Goal: Check status: Check status

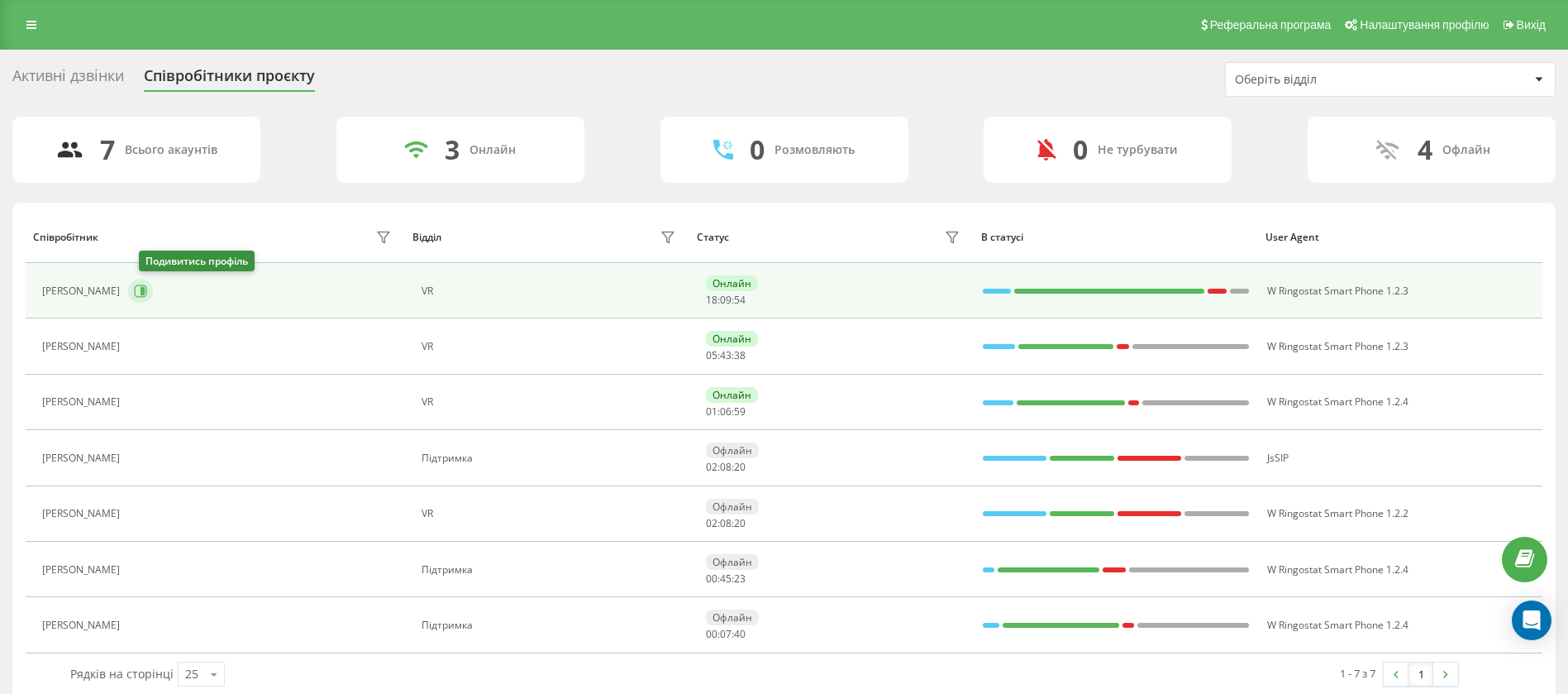
click at [147, 293] on icon at bounding box center [140, 291] width 14 height 14
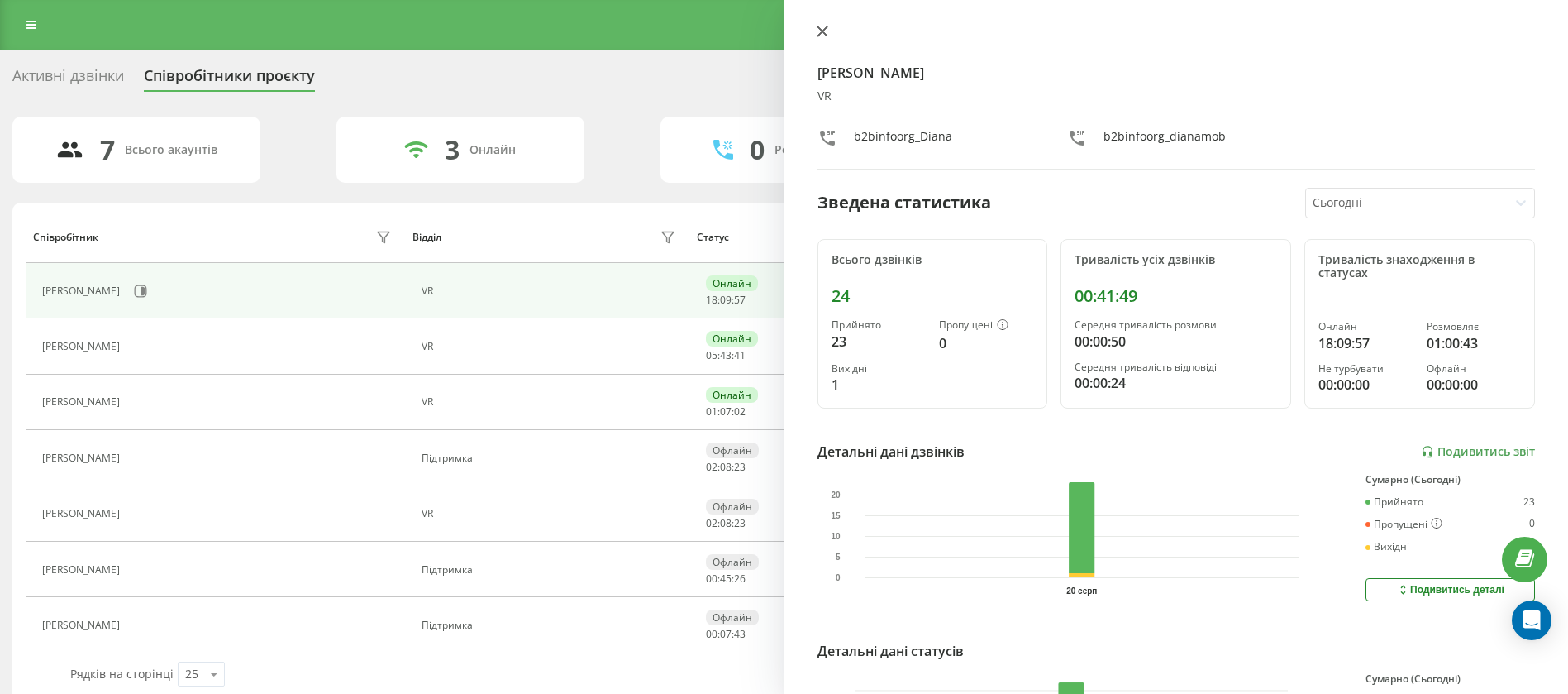
click at [830, 25] on div at bounding box center [1176, 33] width 718 height 16
click at [829, 25] on button at bounding box center [822, 32] width 22 height 15
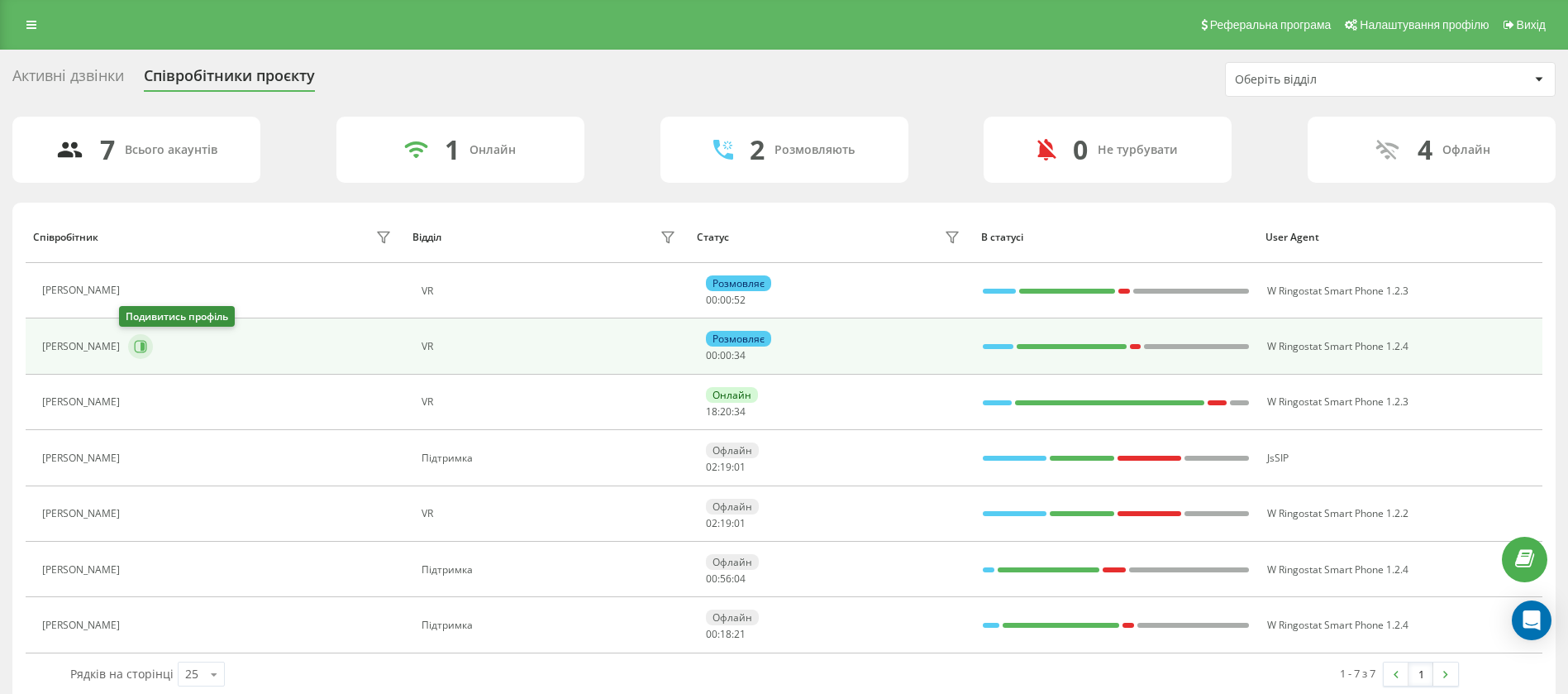
click at [134, 344] on icon at bounding box center [140, 346] width 14 height 14
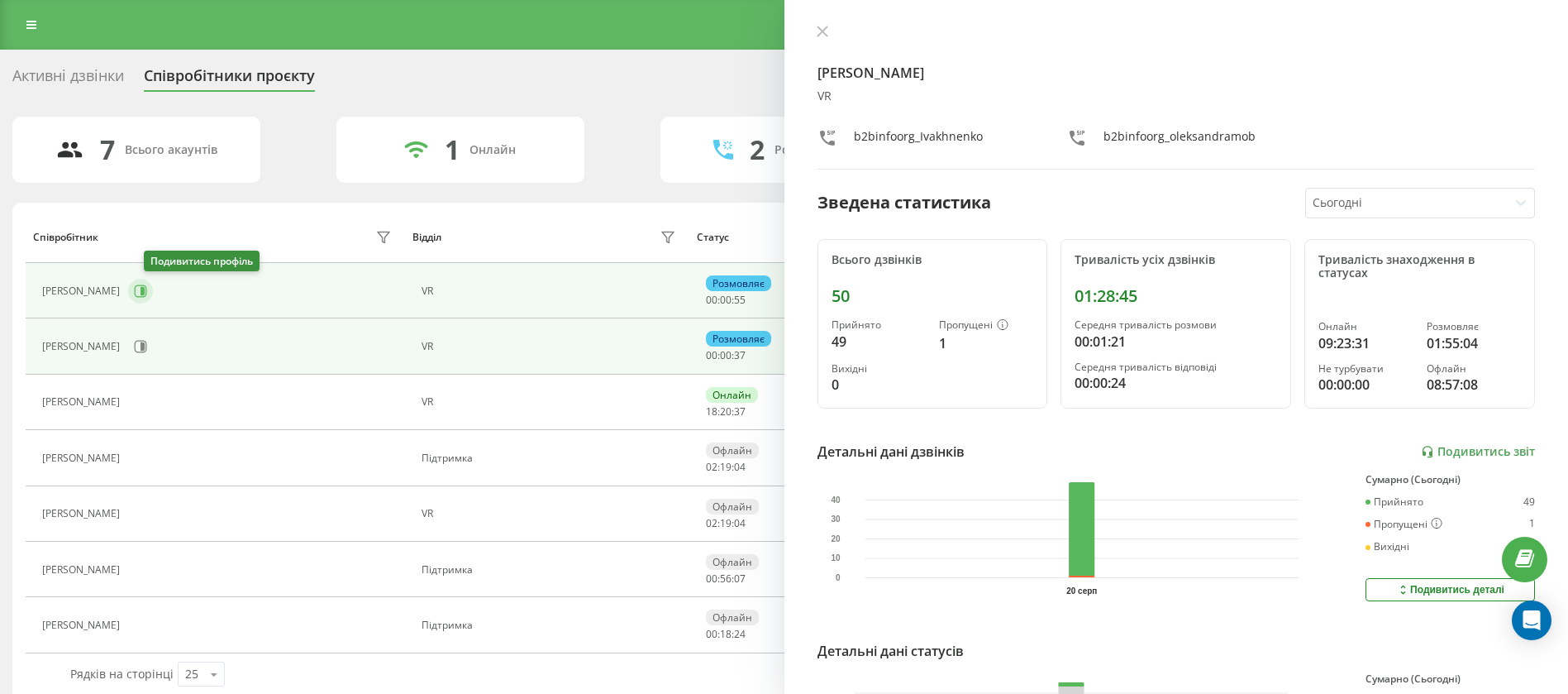
click at [147, 296] on icon at bounding box center [141, 291] width 13 height 13
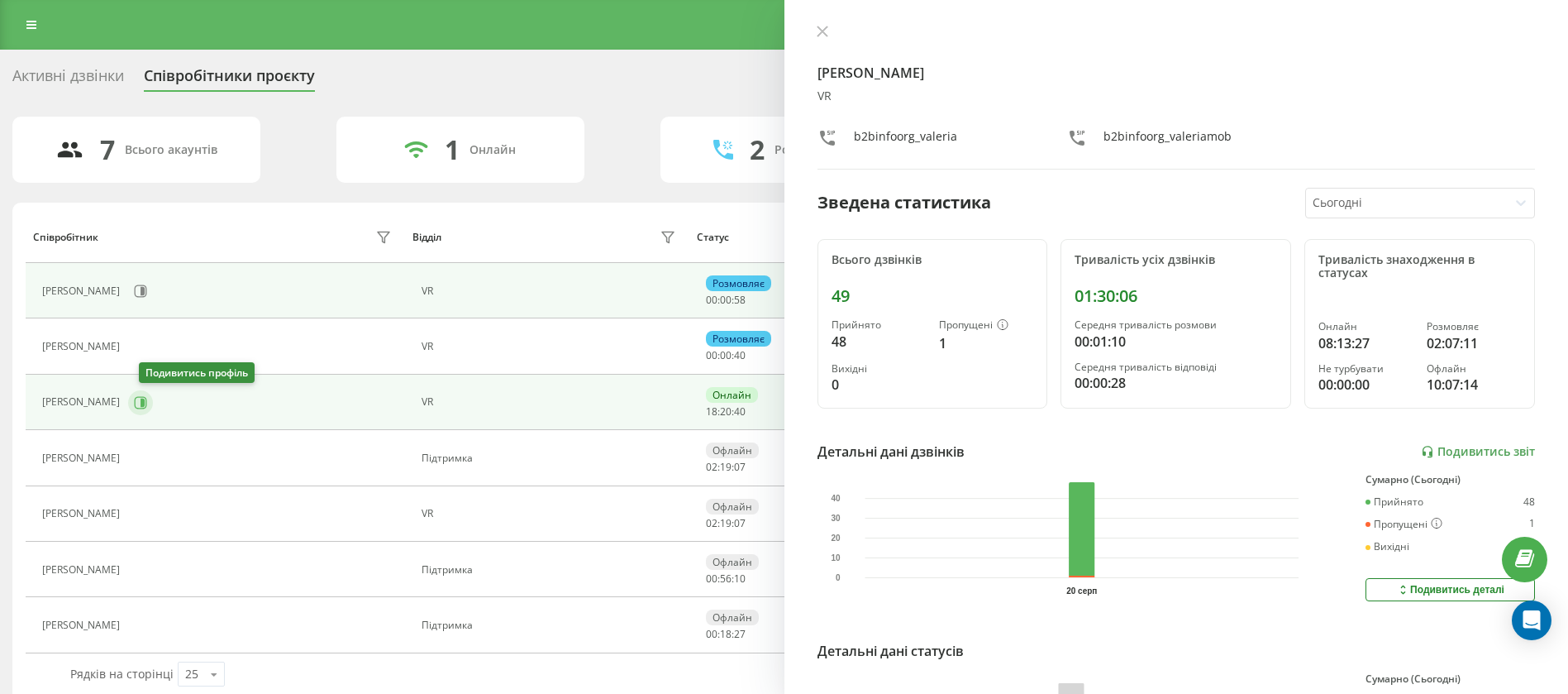
click at [147, 408] on icon at bounding box center [141, 402] width 13 height 13
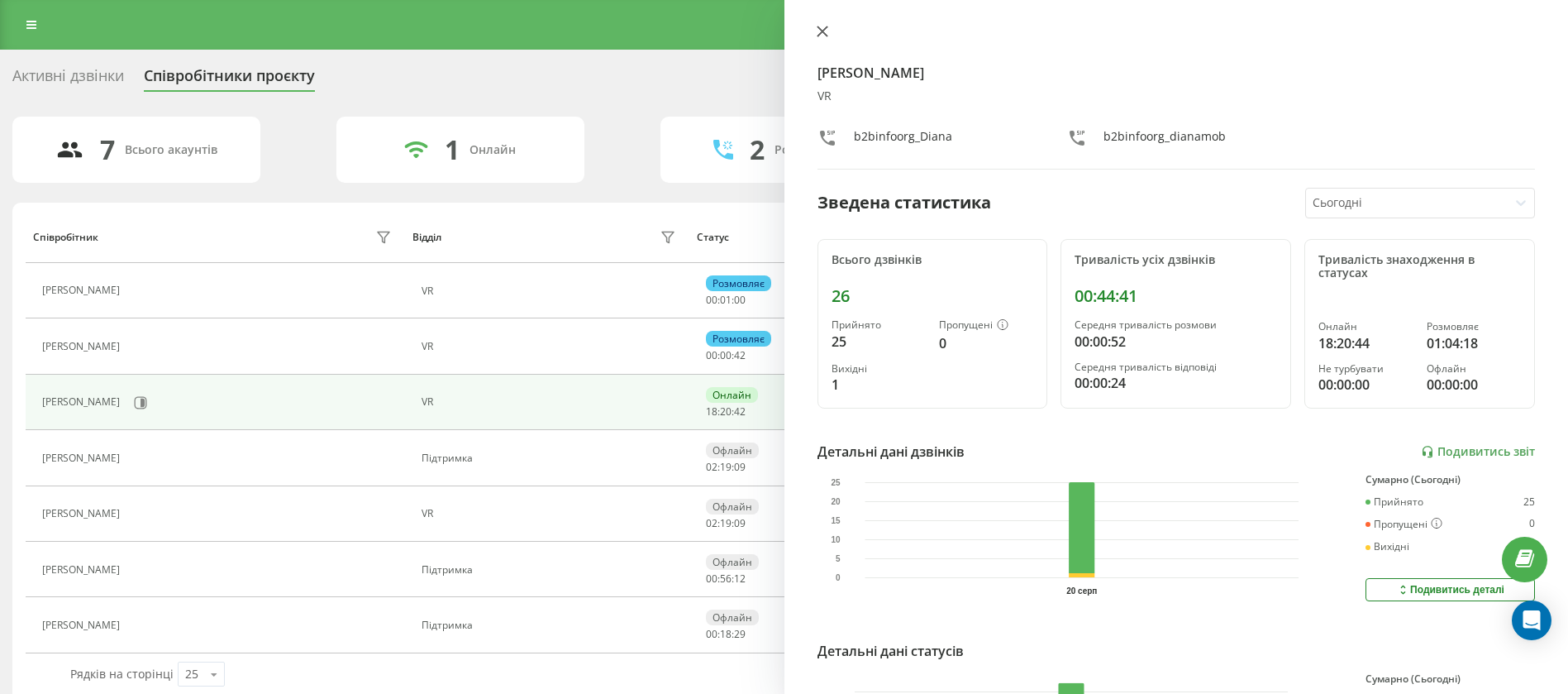
click at [828, 25] on button at bounding box center [822, 32] width 22 height 15
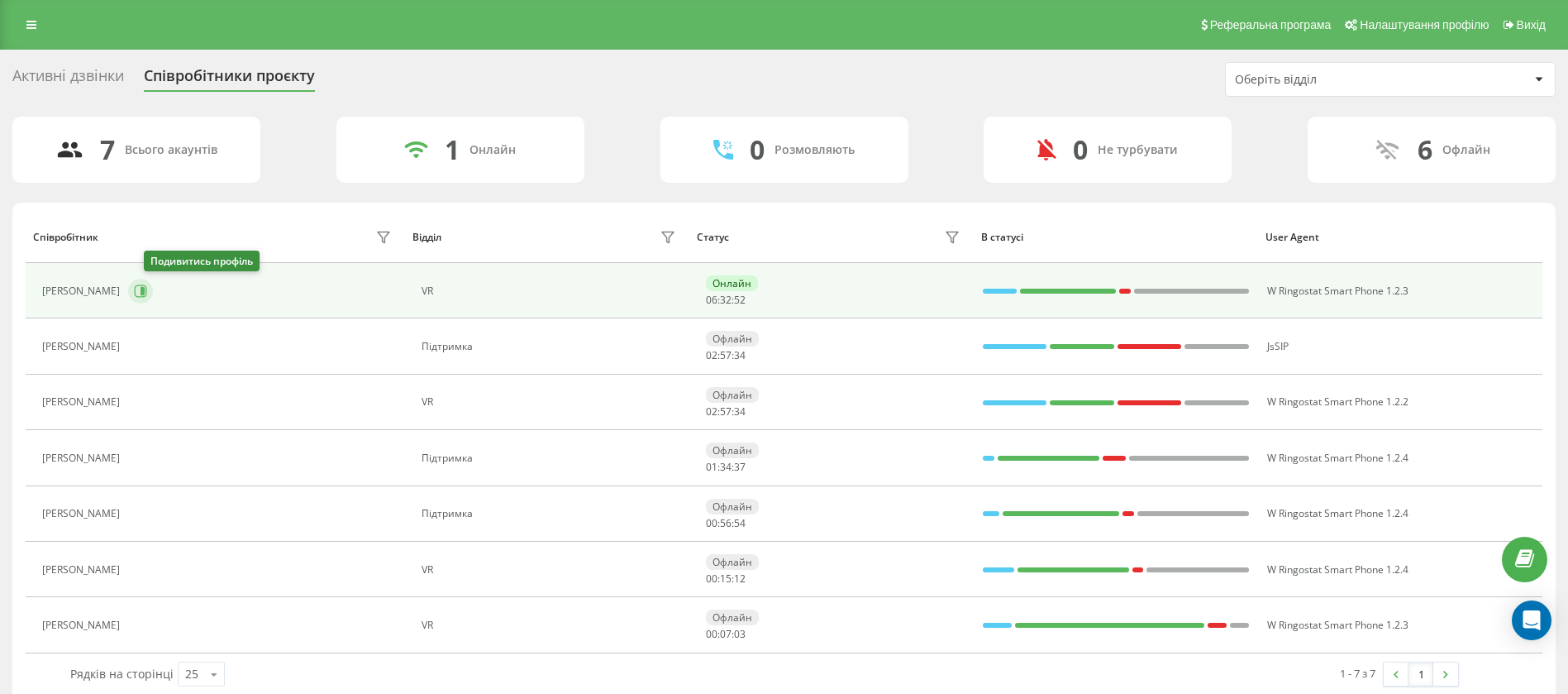
click at [147, 288] on icon at bounding box center [140, 291] width 14 height 14
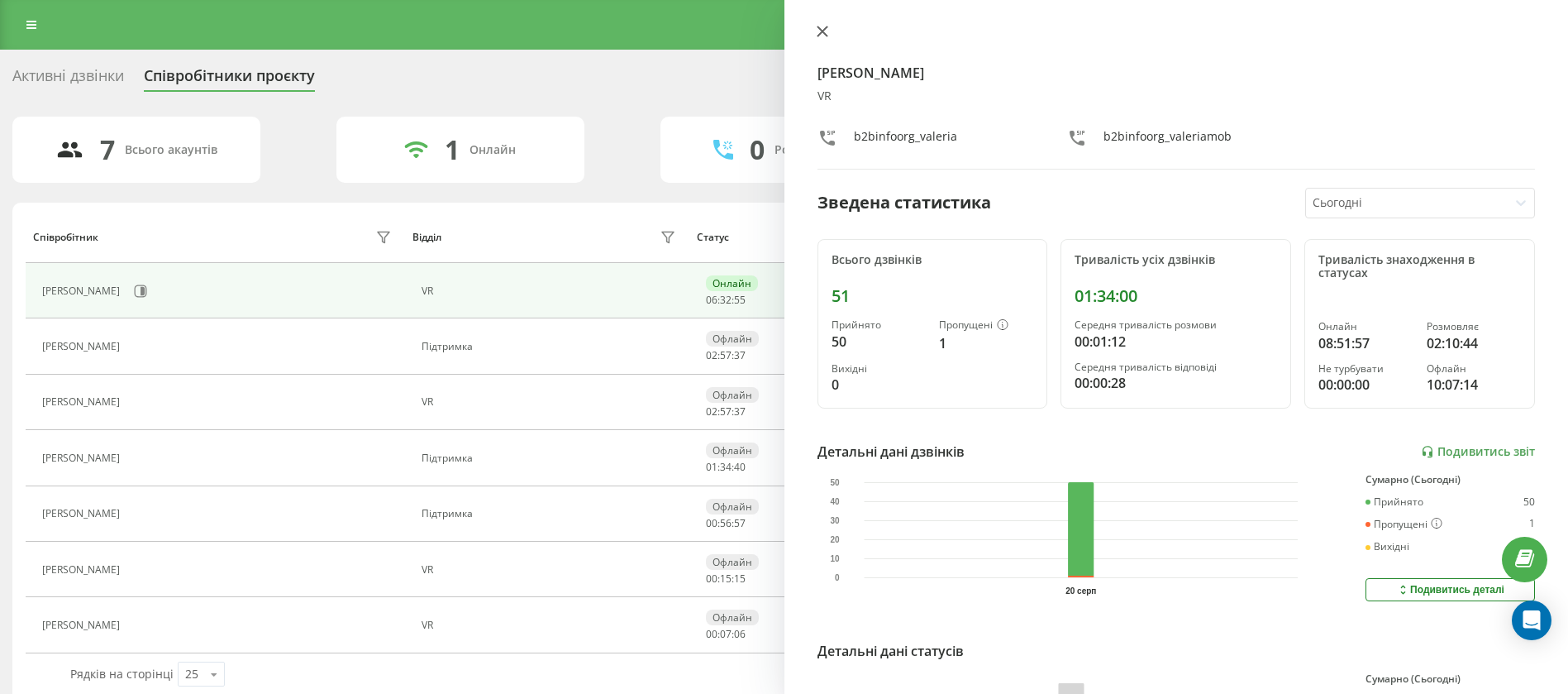
click at [823, 37] on button at bounding box center [822, 32] width 22 height 15
